Goal: Task Accomplishment & Management: Use online tool/utility

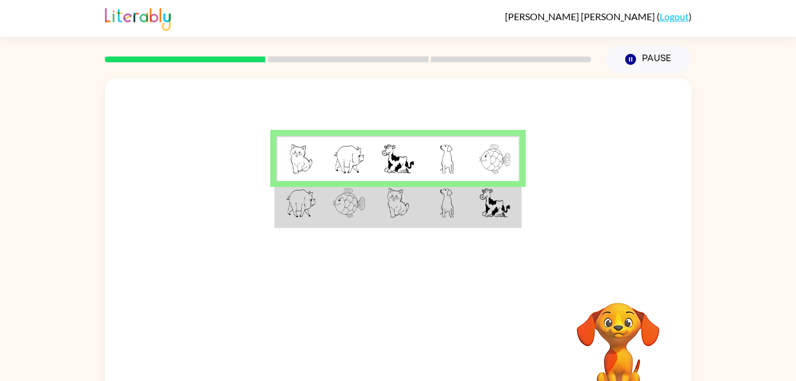
click at [308, 164] on img at bounding box center [301, 159] width 23 height 30
click at [440, 136] on table at bounding box center [398, 181] width 247 height 94
click at [631, 47] on button "Pause Pause" at bounding box center [649, 59] width 86 height 27
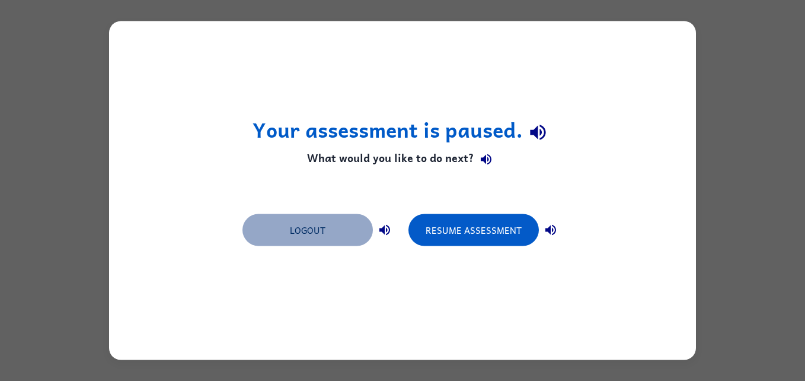
click at [286, 217] on button "Logout" at bounding box center [308, 230] width 130 height 32
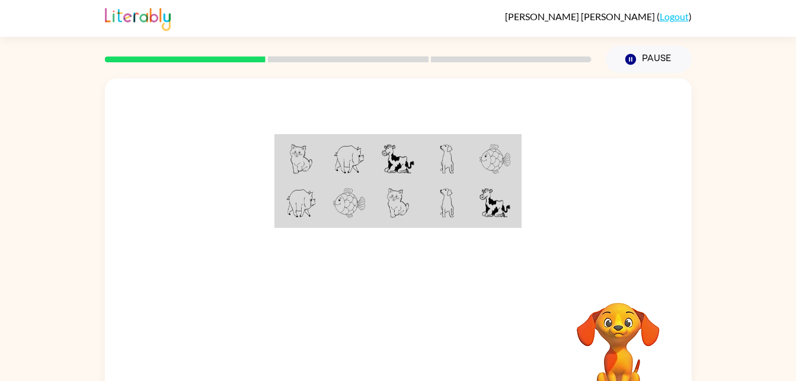
click at [728, 189] on div "Your browser must support playing .mp4 files to use Literably. Please try using…" at bounding box center [398, 245] width 796 height 344
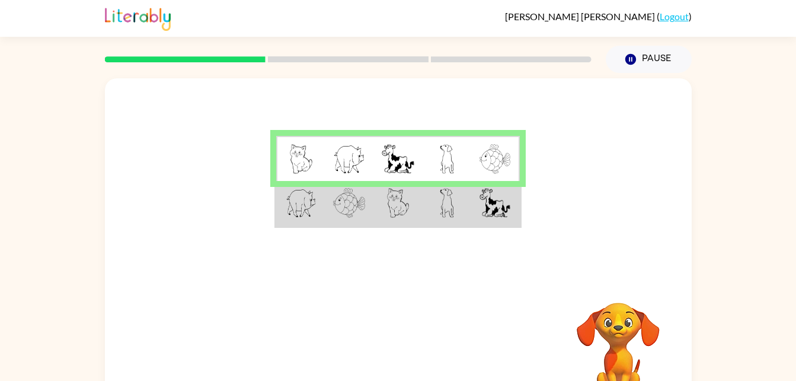
drag, startPoint x: 263, startPoint y: 53, endPoint x: 231, endPoint y: 55, distance: 32.1
click at [231, 55] on div at bounding box center [348, 60] width 501 height 42
click at [337, 143] on td at bounding box center [349, 159] width 49 height 46
click at [298, 161] on img at bounding box center [301, 159] width 23 height 30
click at [344, 183] on td at bounding box center [349, 204] width 49 height 46
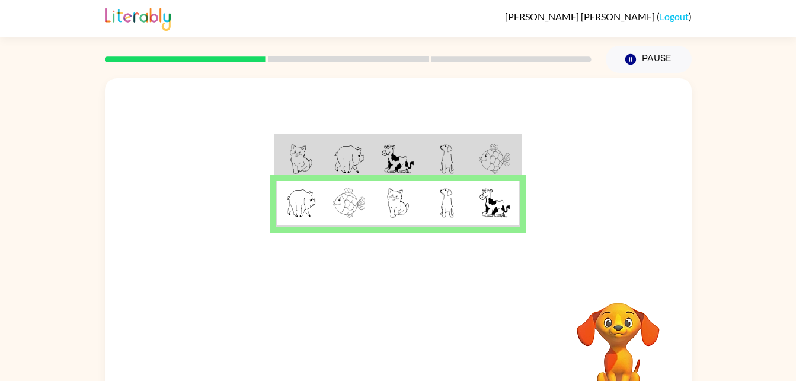
click at [455, 184] on td at bounding box center [447, 204] width 49 height 46
click at [405, 355] on icon "button" at bounding box center [398, 350] width 21 height 21
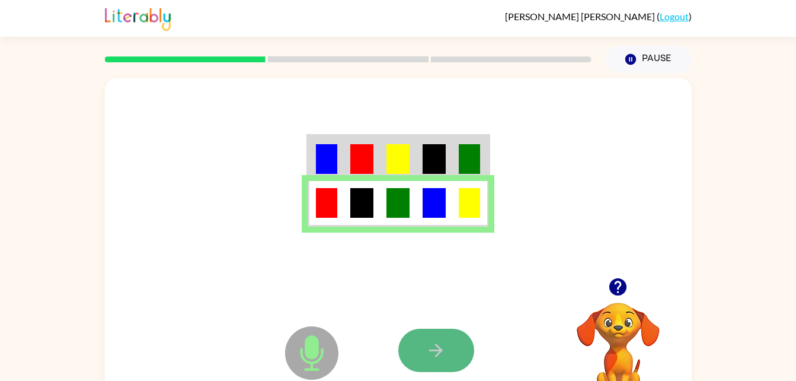
click at [439, 342] on icon "button" at bounding box center [436, 350] width 21 height 21
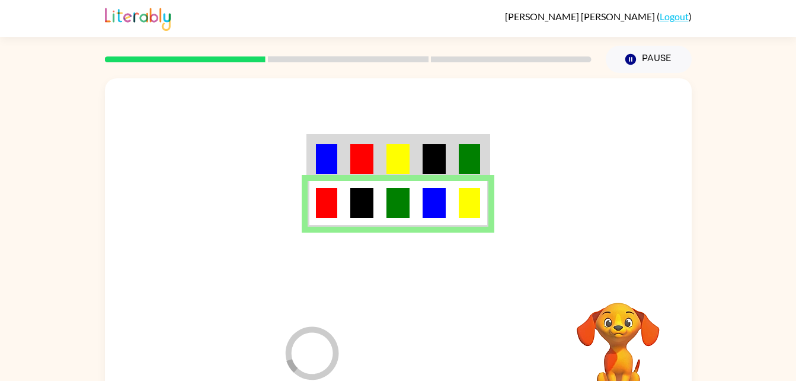
click at [439, 342] on div at bounding box center [486, 349] width 175 height 133
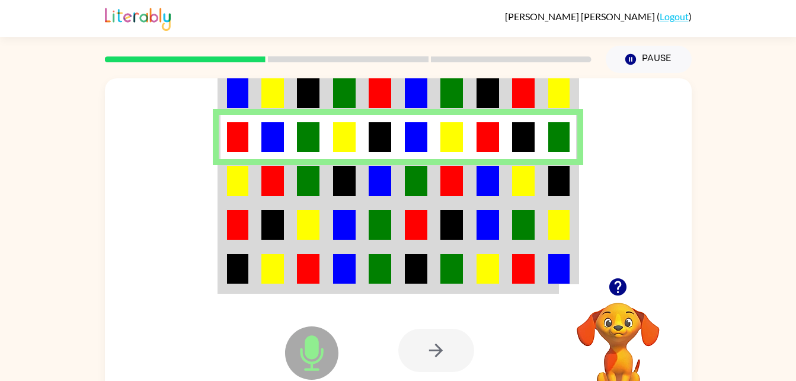
click at [354, 267] on img at bounding box center [344, 269] width 23 height 30
drag, startPoint x: 271, startPoint y: 166, endPoint x: 485, endPoint y: 326, distance: 266.5
click at [485, 326] on div at bounding box center [486, 349] width 175 height 133
click at [301, 366] on icon at bounding box center [311, 352] width 53 height 53
click at [438, 346] on div at bounding box center [437, 350] width 76 height 43
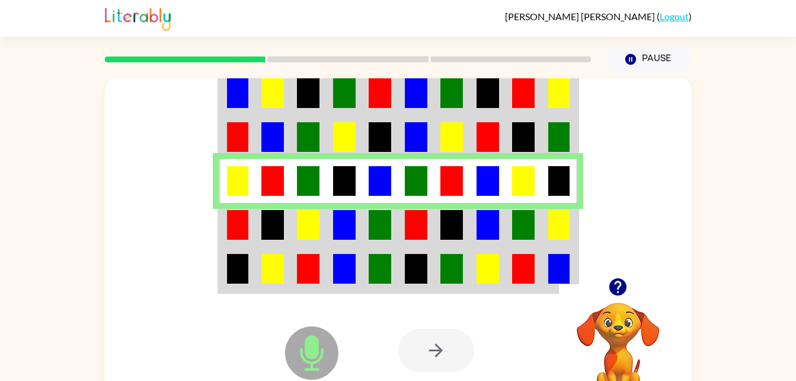
click at [126, 333] on div "Microphone The Microphone is here when it is your turn to talk Your browser mus…" at bounding box center [398, 349] width 587 height 133
click at [438, 365] on div at bounding box center [437, 350] width 76 height 43
click at [611, 315] on video "Your browser must support playing .mp4 files to use Literably. Please try using…" at bounding box center [618, 343] width 119 height 119
click at [619, 283] on icon "button" at bounding box center [618, 286] width 17 height 17
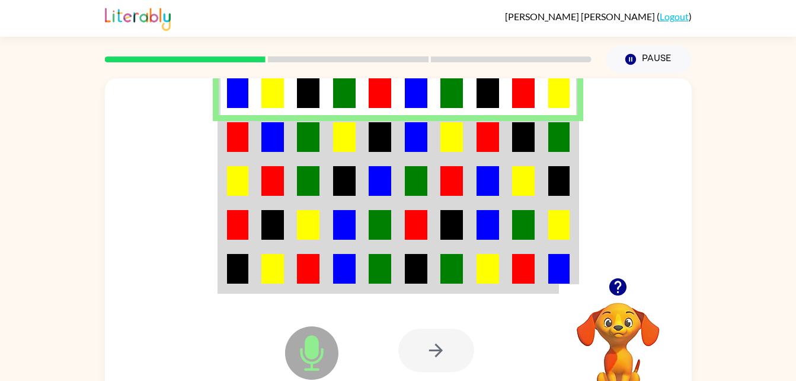
click at [326, 364] on icon at bounding box center [311, 352] width 53 height 53
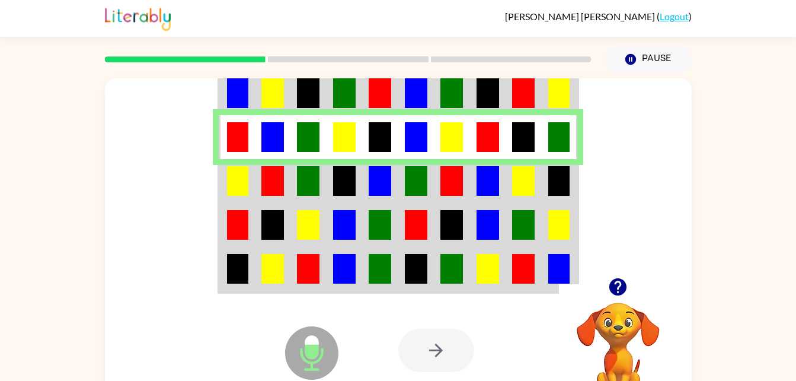
click at [241, 269] on img at bounding box center [237, 269] width 21 height 30
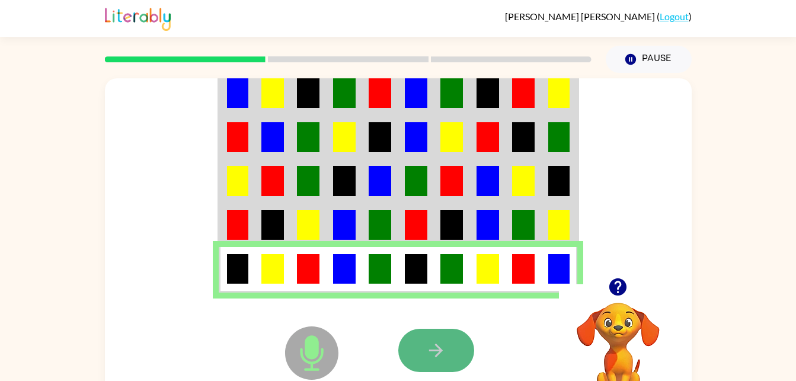
click at [436, 361] on button "button" at bounding box center [437, 350] width 76 height 43
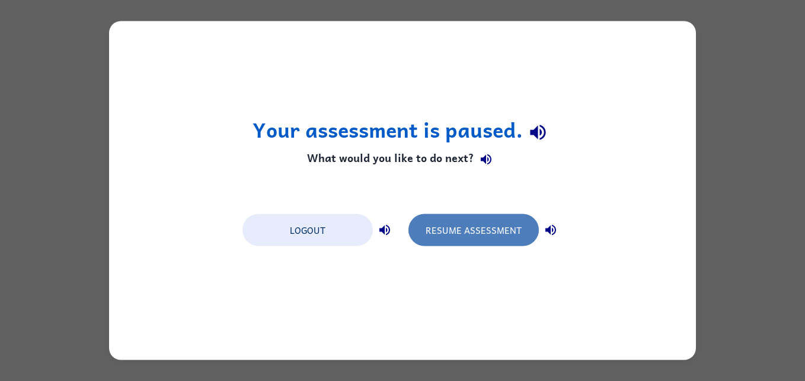
click at [450, 230] on button "Resume Assessment" at bounding box center [474, 230] width 130 height 32
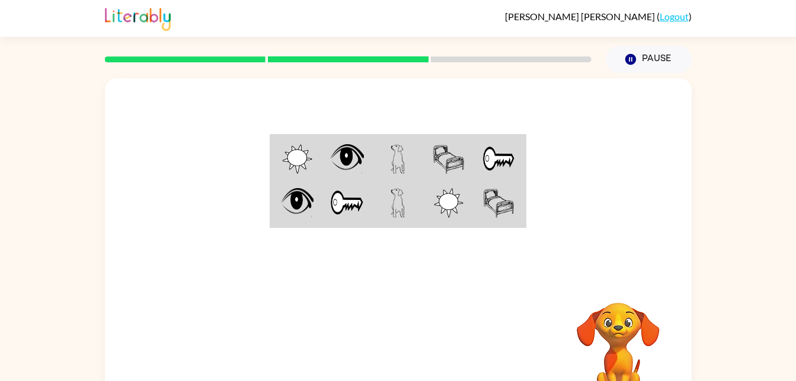
click at [347, 276] on div at bounding box center [398, 177] width 587 height 199
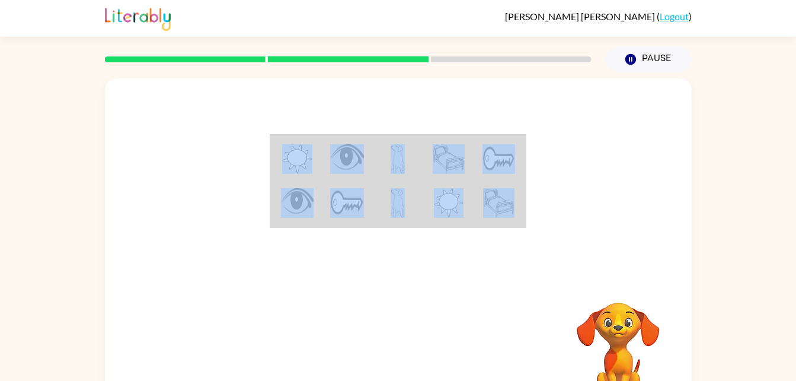
click at [347, 276] on div at bounding box center [398, 177] width 587 height 199
click at [553, 307] on div at bounding box center [486, 349] width 175 height 133
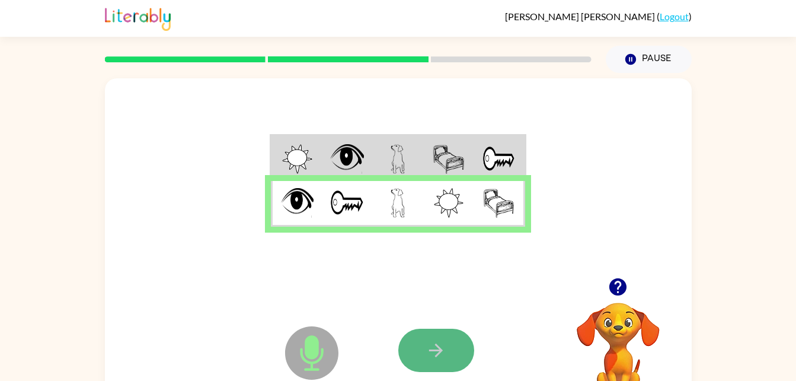
click at [438, 354] on icon "button" at bounding box center [436, 350] width 14 height 14
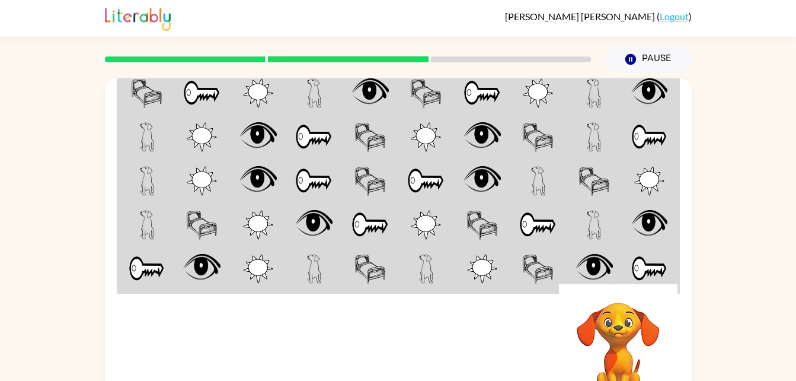
click at [546, 373] on div at bounding box center [486, 349] width 175 height 133
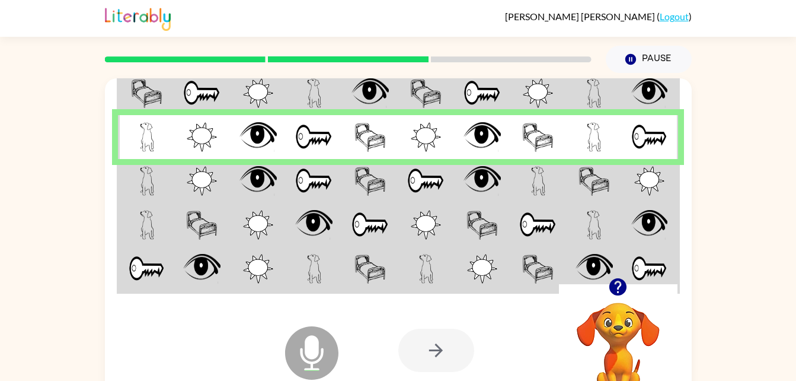
click at [444, 331] on div at bounding box center [437, 350] width 76 height 43
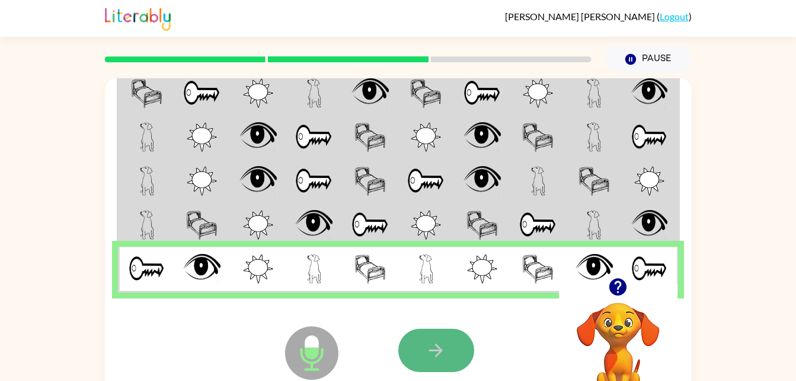
click at [453, 359] on button "button" at bounding box center [437, 350] width 76 height 43
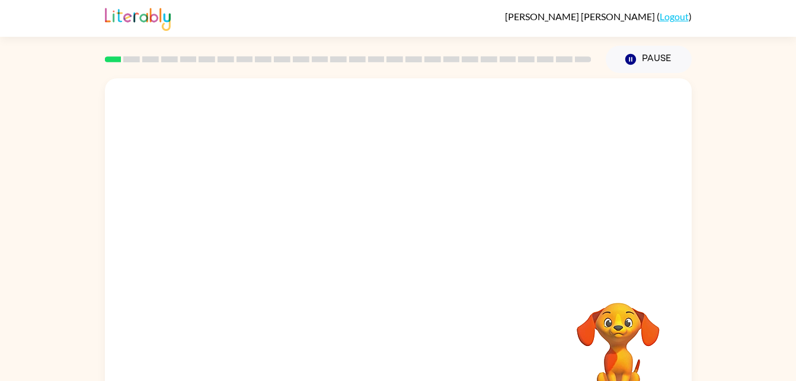
click at [750, 192] on div "Your browser must support playing .mp4 files to use Literably. Please try using…" at bounding box center [398, 245] width 796 height 344
drag, startPoint x: 388, startPoint y: 247, endPoint x: 405, endPoint y: 270, distance: 28.5
click at [405, 270] on button "button" at bounding box center [399, 253] width 76 height 43
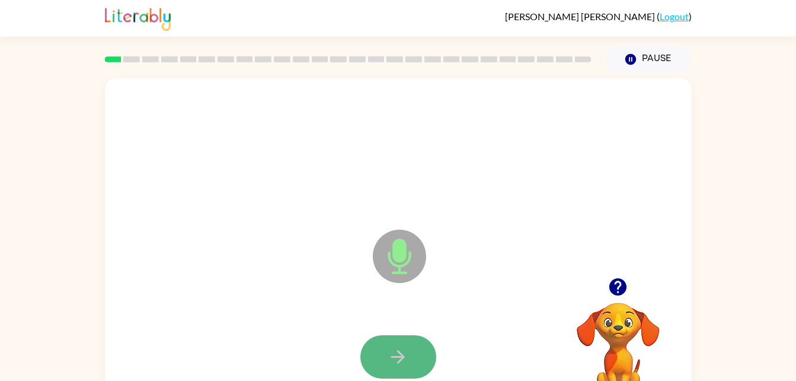
click at [396, 350] on icon "button" at bounding box center [398, 356] width 21 height 21
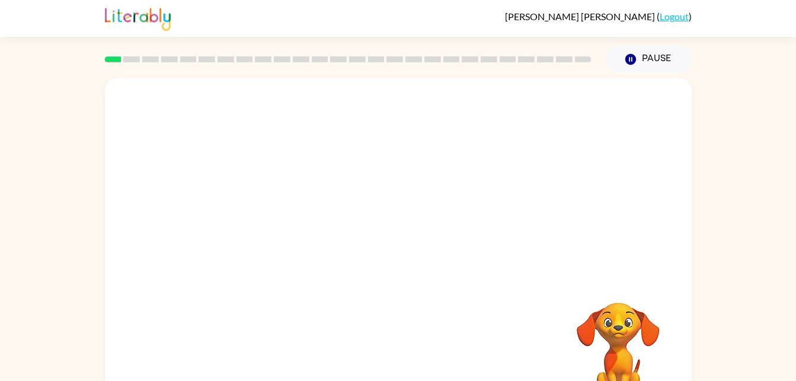
scroll to position [15, 0]
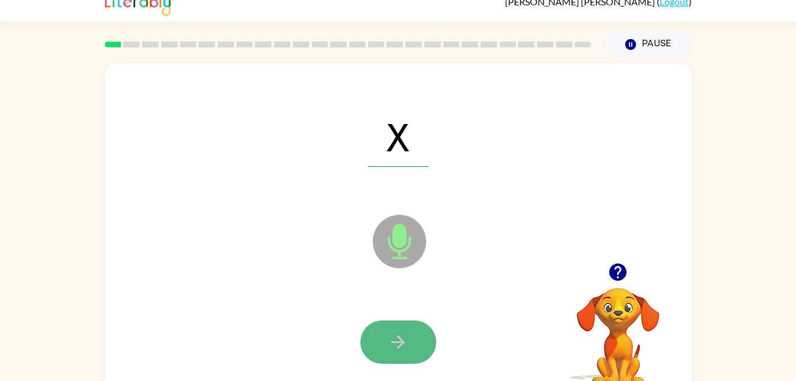
click at [392, 334] on icon "button" at bounding box center [398, 342] width 21 height 21
click at [412, 339] on button "button" at bounding box center [399, 341] width 76 height 43
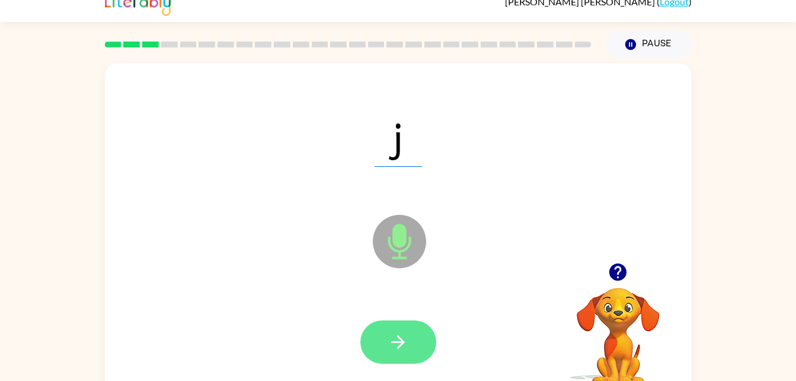
click at [401, 327] on button "button" at bounding box center [399, 341] width 76 height 43
click at [411, 342] on button "button" at bounding box center [399, 341] width 76 height 43
click at [401, 332] on icon "button" at bounding box center [398, 342] width 21 height 21
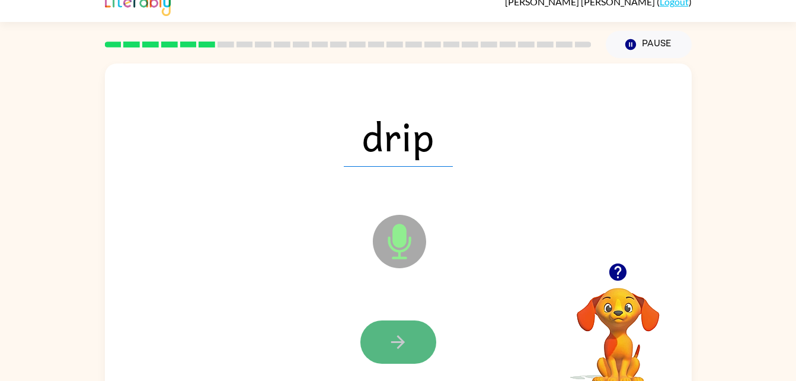
click at [419, 336] on button "button" at bounding box center [399, 341] width 76 height 43
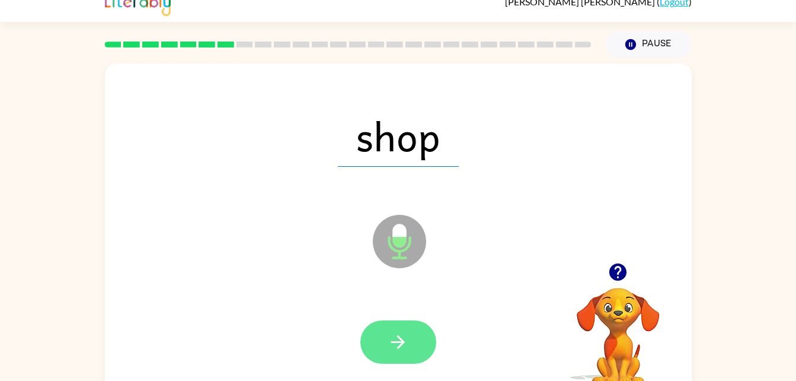
click at [407, 345] on icon "button" at bounding box center [398, 342] width 21 height 21
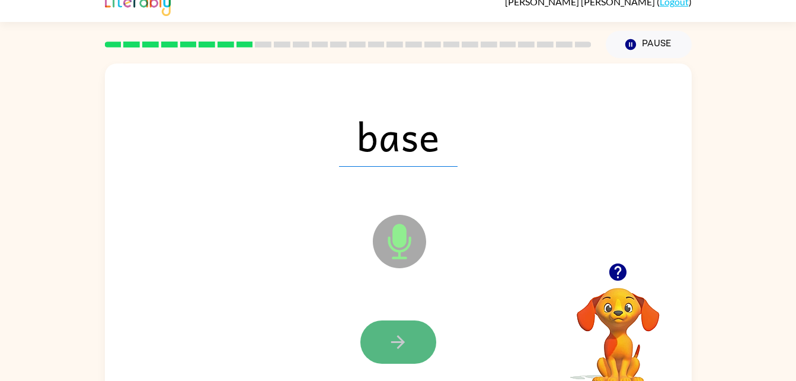
click at [416, 322] on button "button" at bounding box center [399, 341] width 76 height 43
click at [406, 356] on button "button" at bounding box center [399, 341] width 76 height 43
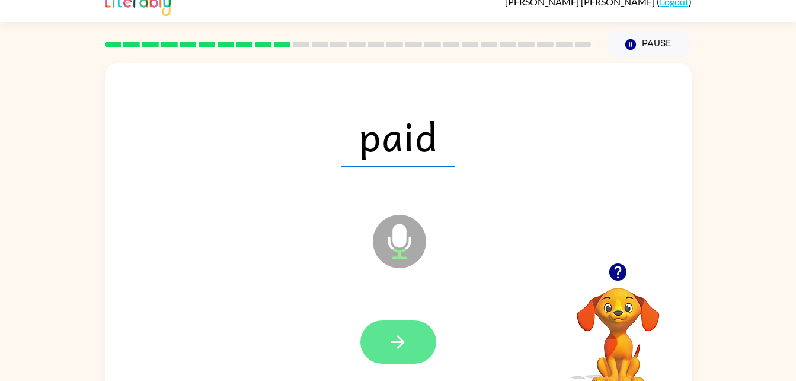
click at [391, 346] on icon "button" at bounding box center [398, 342] width 21 height 21
click at [401, 353] on button "button" at bounding box center [399, 341] width 76 height 43
click at [399, 329] on button "button" at bounding box center [399, 341] width 76 height 43
click at [411, 343] on button "button" at bounding box center [399, 341] width 76 height 43
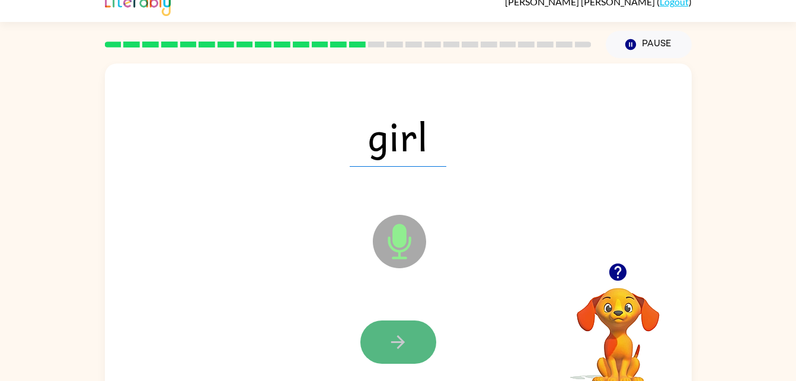
click at [422, 327] on button "button" at bounding box center [399, 341] width 76 height 43
click at [420, 342] on button "button" at bounding box center [399, 341] width 76 height 43
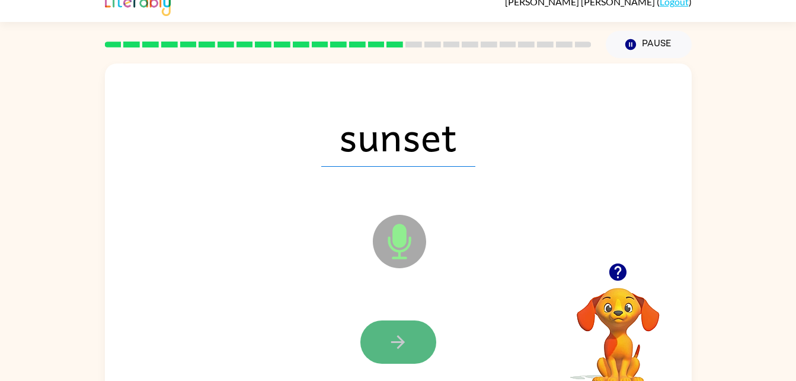
click at [400, 346] on icon "button" at bounding box center [398, 342] width 14 height 14
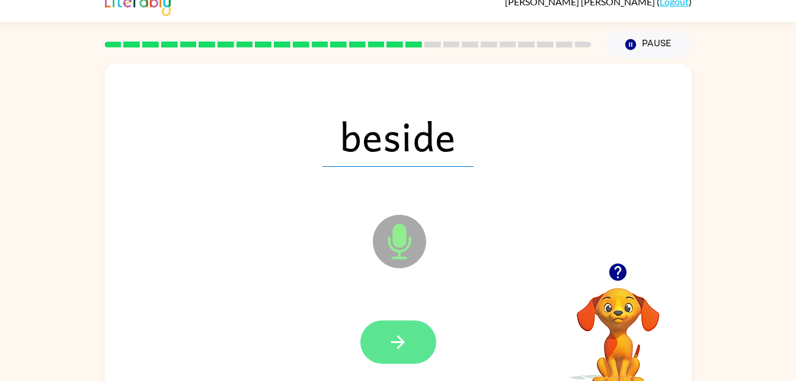
click at [406, 339] on icon "button" at bounding box center [398, 342] width 21 height 21
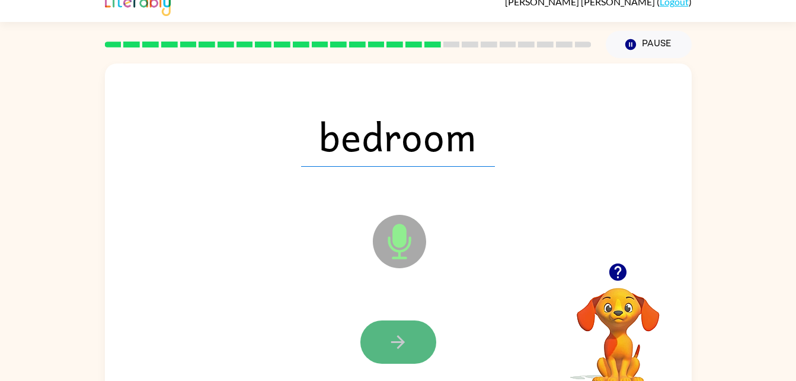
click at [401, 330] on button "button" at bounding box center [399, 341] width 76 height 43
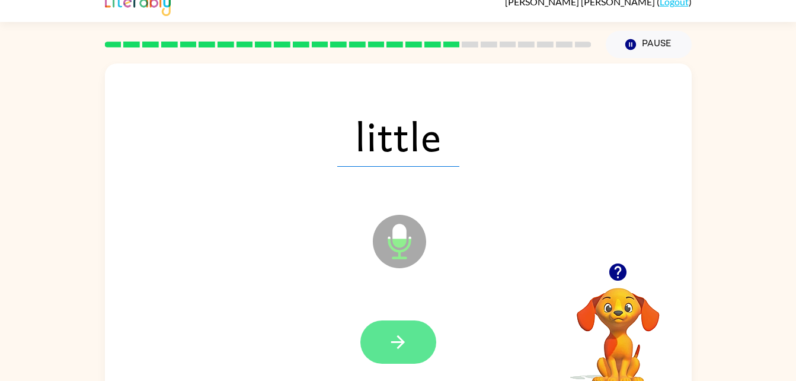
click at [394, 341] on icon "button" at bounding box center [398, 342] width 14 height 14
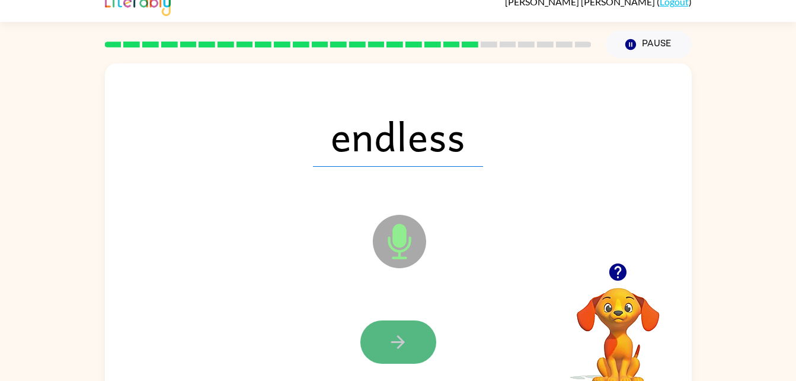
click at [413, 330] on button "button" at bounding box center [399, 341] width 76 height 43
click at [428, 331] on button "button" at bounding box center [399, 341] width 76 height 43
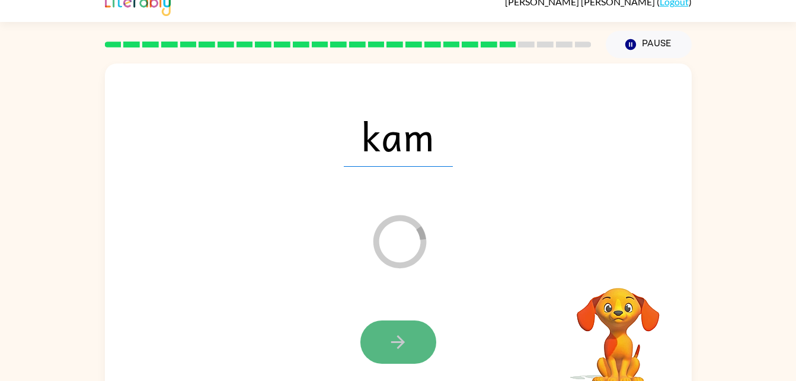
click at [413, 349] on button "button" at bounding box center [399, 341] width 76 height 43
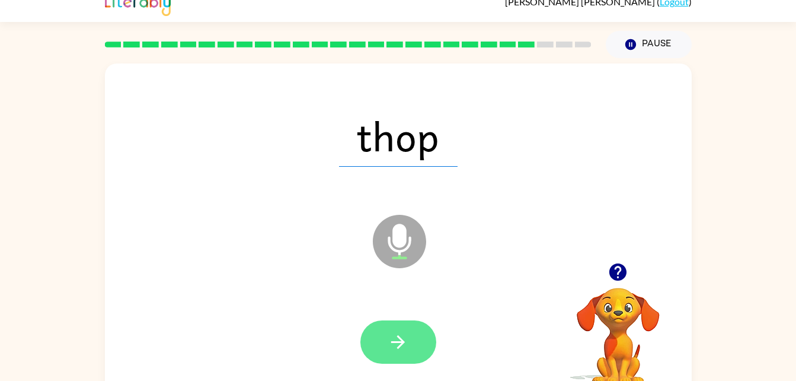
click at [411, 347] on button "button" at bounding box center [399, 341] width 76 height 43
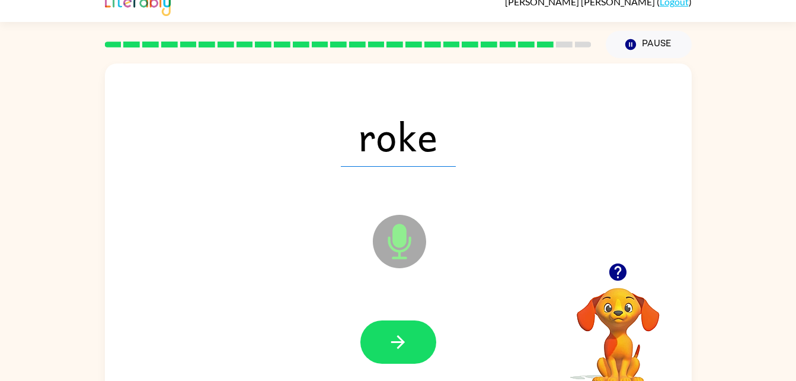
click at [406, 366] on div at bounding box center [398, 342] width 563 height 97
click at [397, 339] on icon "button" at bounding box center [398, 342] width 21 height 21
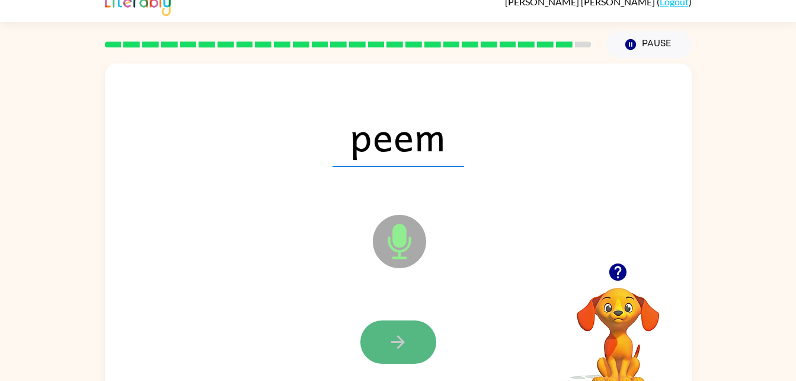
click at [411, 356] on button "button" at bounding box center [399, 341] width 76 height 43
